Goal: Task Accomplishment & Management: Manage account settings

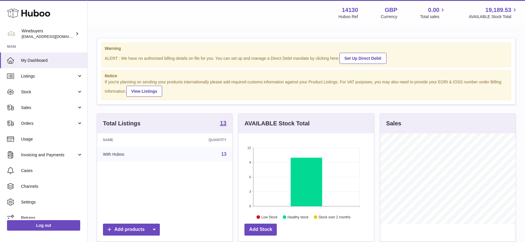
scroll to position [91, 135]
click at [34, 121] on span "Orders" at bounding box center [49, 124] width 56 height 6
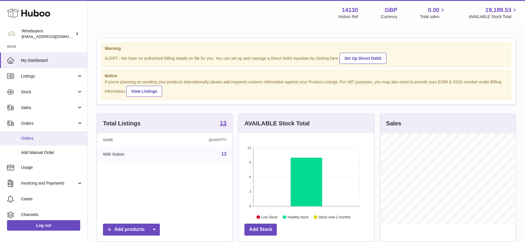
click at [33, 136] on span "Orders" at bounding box center [52, 139] width 62 height 6
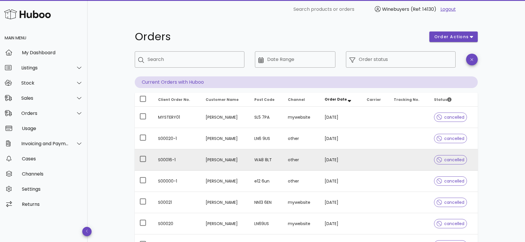
scroll to position [140, 0]
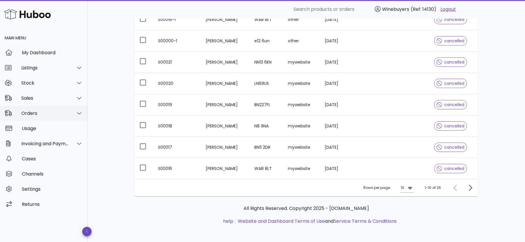
click at [52, 108] on div "Orders" at bounding box center [43, 113] width 87 height 15
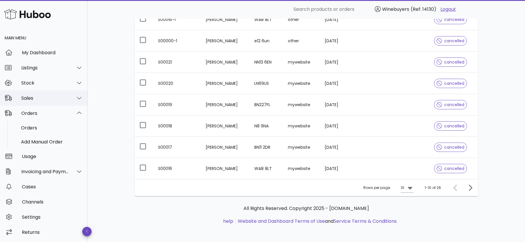
click at [48, 102] on div "Sales" at bounding box center [43, 97] width 87 height 15
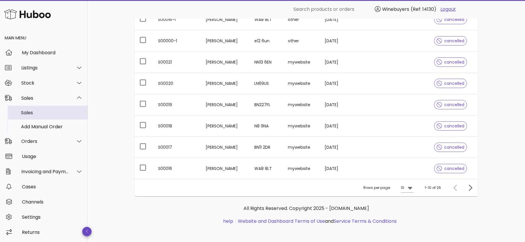
click at [46, 114] on div "Sales" at bounding box center [52, 113] width 62 height 6
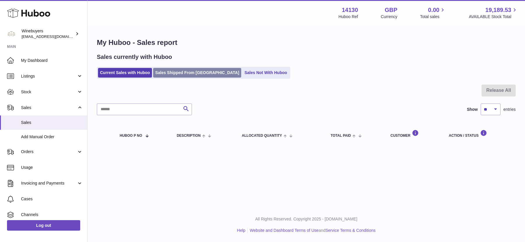
click at [188, 70] on link "Sales Shipped From Huboo" at bounding box center [197, 73] width 88 height 10
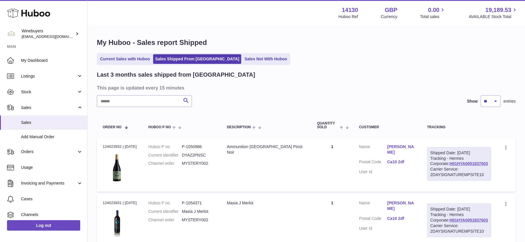
drag, startPoint x: 477, startPoint y: 167, endPoint x: 430, endPoint y: 167, distance: 47.2
click at [430, 167] on td "Shipped Date: 3rd Sep 2025 Tracking - Hermes Corporate: H01HYA0051837603 Carrie…" at bounding box center [459, 165] width 76 height 54
click at [404, 145] on link "Clare Marston" at bounding box center [401, 149] width 28 height 11
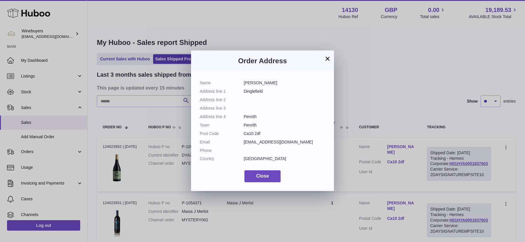
click at [264, 142] on dd "claremarston@aol.com" at bounding box center [285, 142] width 82 height 6
copy dl "claremarston@aol.com"
drag, startPoint x: 244, startPoint y: 82, endPoint x: 268, endPoint y: 82, distance: 24.2
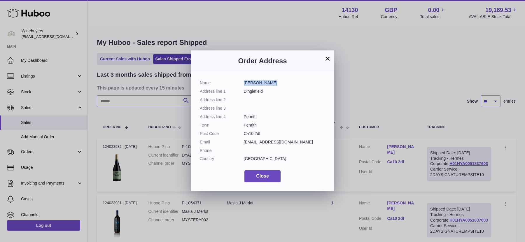
click at [268, 82] on dd "Clare Marston" at bounding box center [285, 83] width 82 height 6
click at [323, 54] on div "Order Address" at bounding box center [262, 60] width 143 height 21
click at [328, 56] on button "×" at bounding box center [327, 58] width 7 height 7
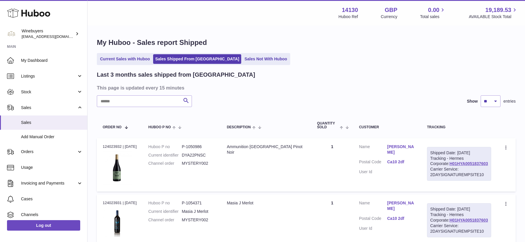
drag, startPoint x: 475, startPoint y: 169, endPoint x: 434, endPoint y: 169, distance: 41.1
click at [434, 169] on div "Shipped Date: 3rd Sep 2025 Tracking - Hermes Corporate: H01HYA0051837603 Carrie…" at bounding box center [459, 164] width 64 height 34
copy link "H01HYA0051837603"
drag, startPoint x: 423, startPoint y: 146, endPoint x: 383, endPoint y: 146, distance: 39.9
click at [383, 146] on td "Customer Name Clare Marston Postal Code Ca10 2df User Id" at bounding box center [387, 165] width 68 height 54
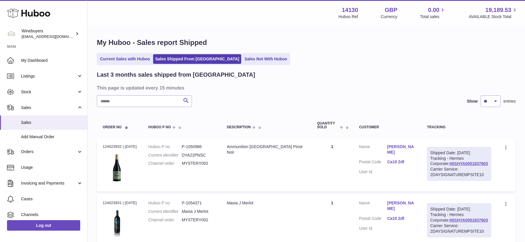
copy dl "Clare Marston"
click at [43, 90] on span "Stock" at bounding box center [49, 92] width 56 height 6
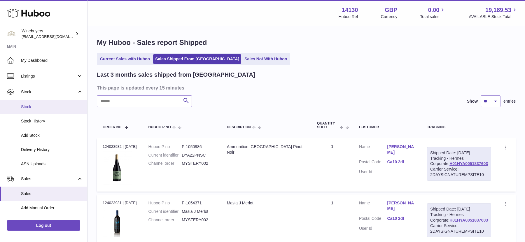
click at [38, 109] on link "Stock" at bounding box center [43, 107] width 87 height 14
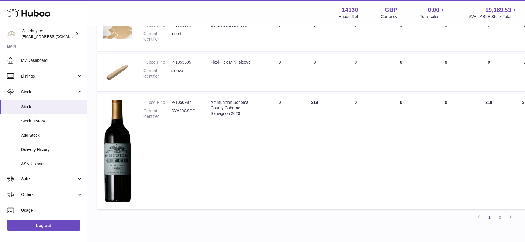
scroll to position [442, 0]
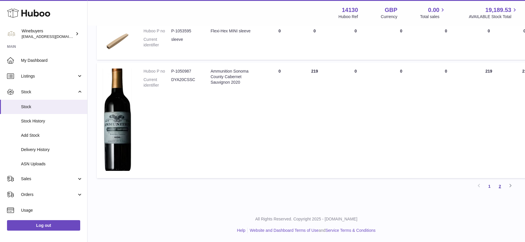
click at [498, 185] on link "2" at bounding box center [499, 186] width 10 height 10
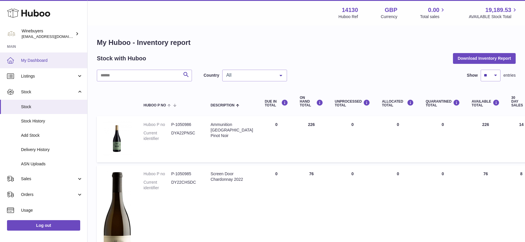
click at [31, 63] on link "My Dashboard" at bounding box center [43, 60] width 87 height 16
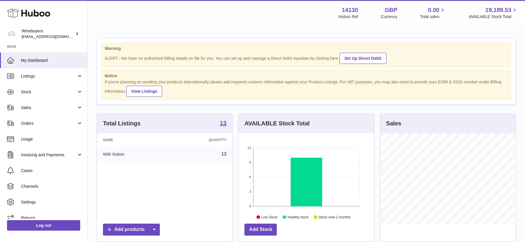
scroll to position [91, 135]
click at [61, 111] on link "Sales" at bounding box center [43, 108] width 87 height 16
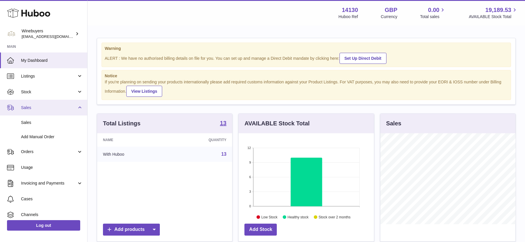
click at [60, 111] on link "Sales" at bounding box center [43, 108] width 87 height 16
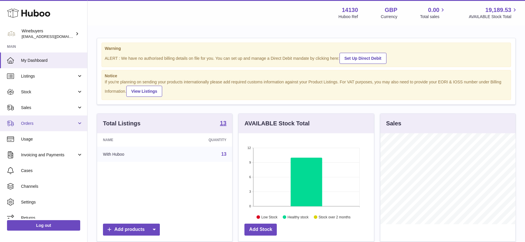
click at [54, 127] on link "Orders" at bounding box center [43, 123] width 87 height 16
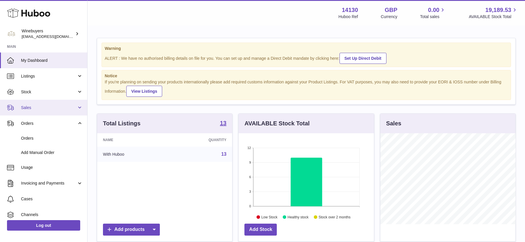
click at [55, 110] on span "Sales" at bounding box center [49, 108] width 56 height 6
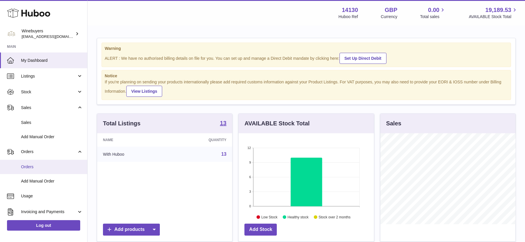
click at [51, 170] on link "Orders" at bounding box center [43, 167] width 87 height 14
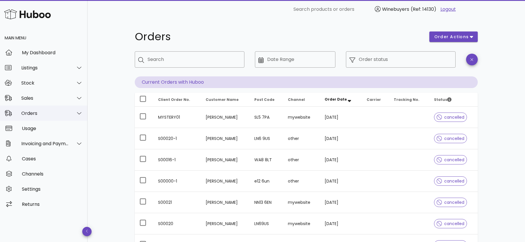
click at [48, 113] on div "Orders" at bounding box center [45, 113] width 48 height 6
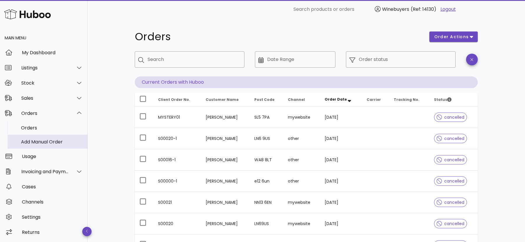
click at [45, 138] on div "Add Manual Order" at bounding box center [52, 142] width 62 height 13
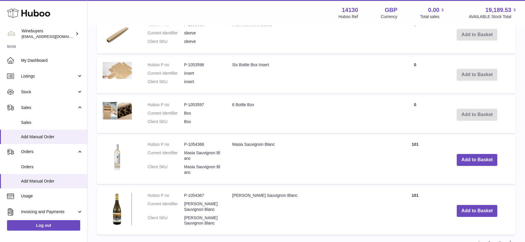
scroll to position [691, 0]
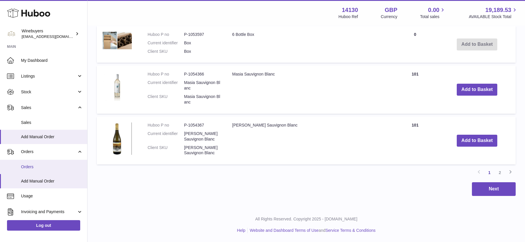
click at [45, 164] on span "Orders" at bounding box center [52, 167] width 62 height 6
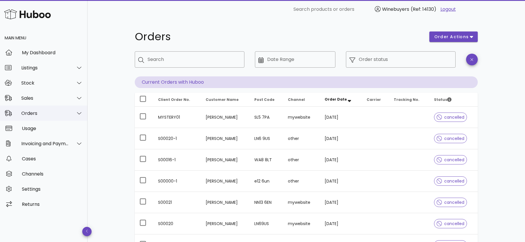
click at [61, 116] on div "Orders" at bounding box center [45, 113] width 48 height 6
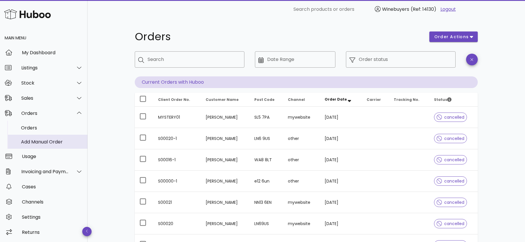
click at [46, 142] on div "Add Manual Order" at bounding box center [52, 142] width 62 height 6
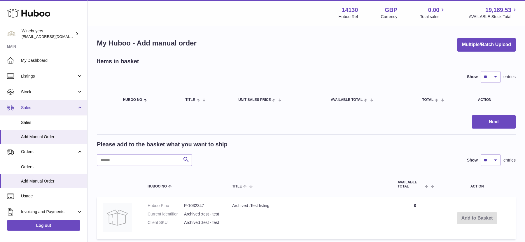
click at [38, 106] on span "Sales" at bounding box center [49, 108] width 56 height 6
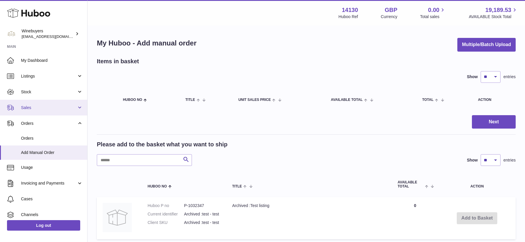
click at [47, 107] on span "Sales" at bounding box center [49, 108] width 56 height 6
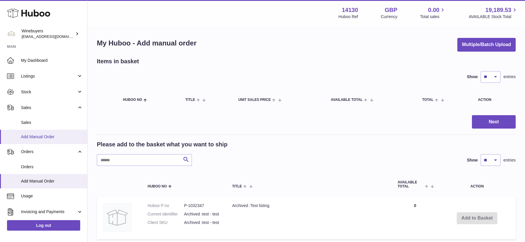
click at [41, 135] on span "Add Manual Order" at bounding box center [52, 137] width 62 height 6
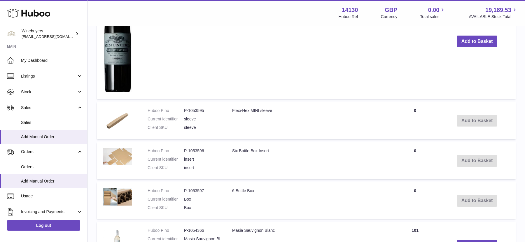
scroll to position [691, 0]
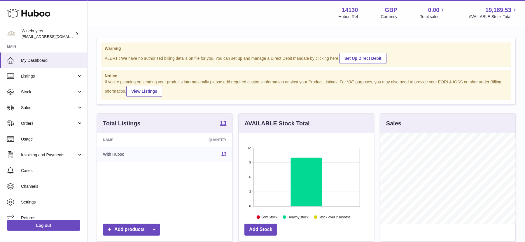
scroll to position [91, 135]
click at [47, 120] on link "Orders" at bounding box center [43, 123] width 87 height 16
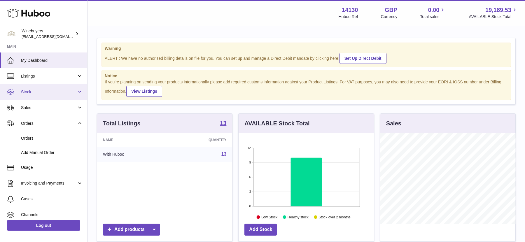
click at [47, 92] on span "Stock" at bounding box center [49, 92] width 56 height 6
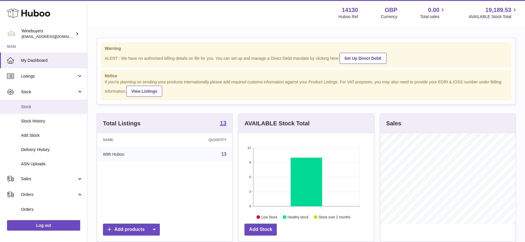
click at [37, 106] on span "Stock" at bounding box center [52, 107] width 62 height 6
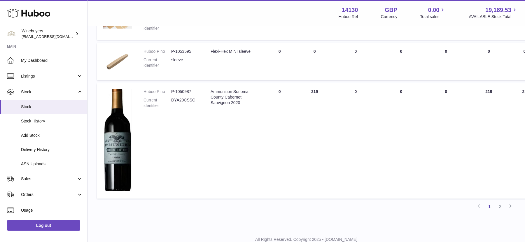
scroll to position [442, 0]
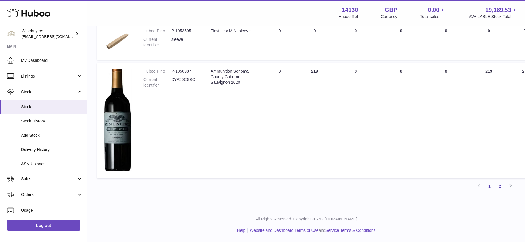
click at [499, 187] on link "2" at bounding box center [499, 186] width 10 height 10
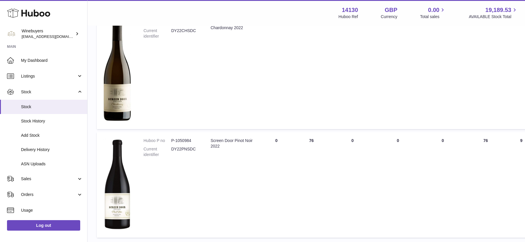
scroll to position [179, 0]
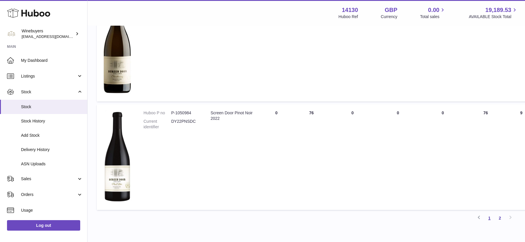
click at [488, 218] on link "1" at bounding box center [489, 218] width 10 height 10
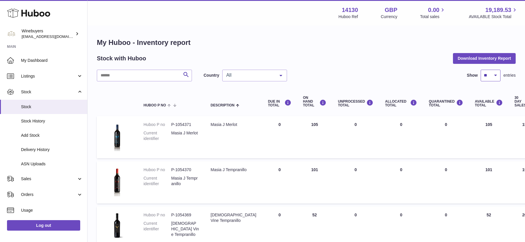
click at [487, 75] on select "** ** ** ***" at bounding box center [490, 76] width 20 height 12
select select "**"
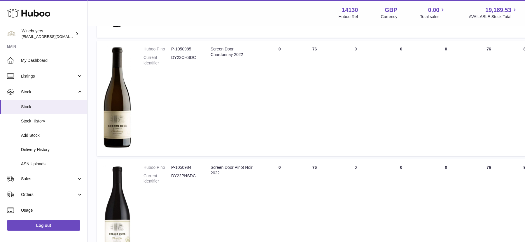
scroll to position [703, 0]
